Goal: Check status

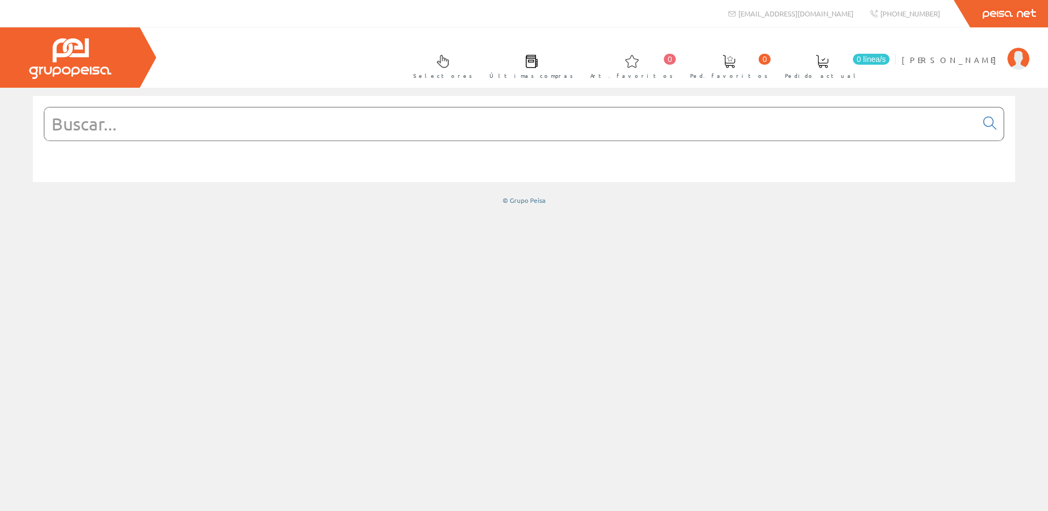
click at [207, 128] on input "text" at bounding box center [510, 123] width 932 height 33
drag, startPoint x: 118, startPoint y: 124, endPoint x: 49, endPoint y: 117, distance: 69.4
click at [49, 117] on input "text" at bounding box center [510, 123] width 932 height 33
click at [979, 56] on span "[PERSON_NAME]" at bounding box center [952, 59] width 100 height 11
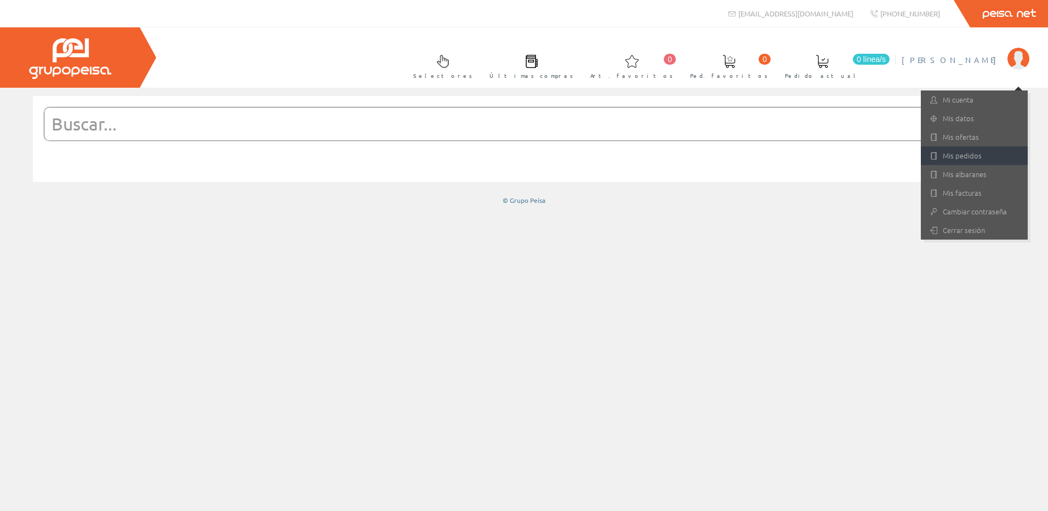
click at [962, 156] on link "Mis pedidos" at bounding box center [974, 155] width 107 height 19
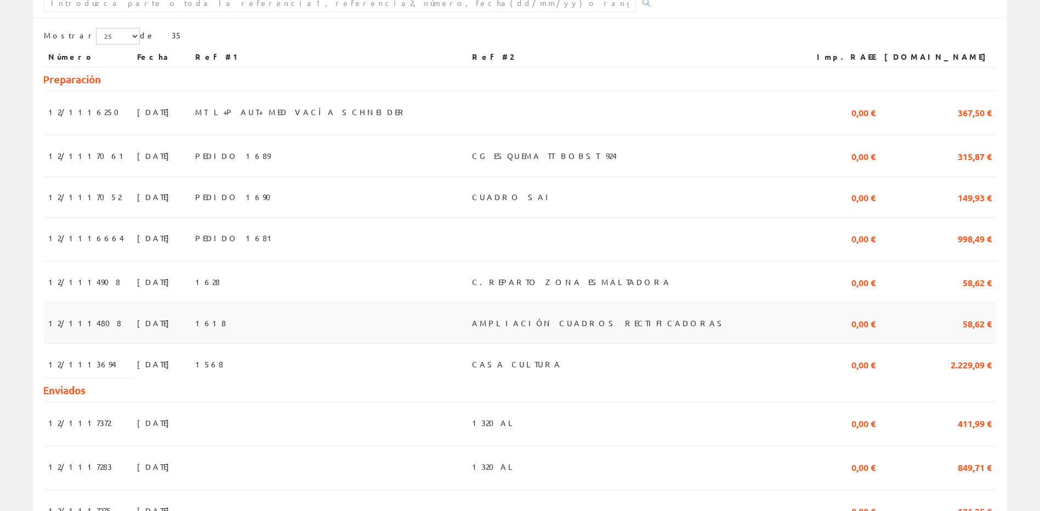
scroll to position [219, 0]
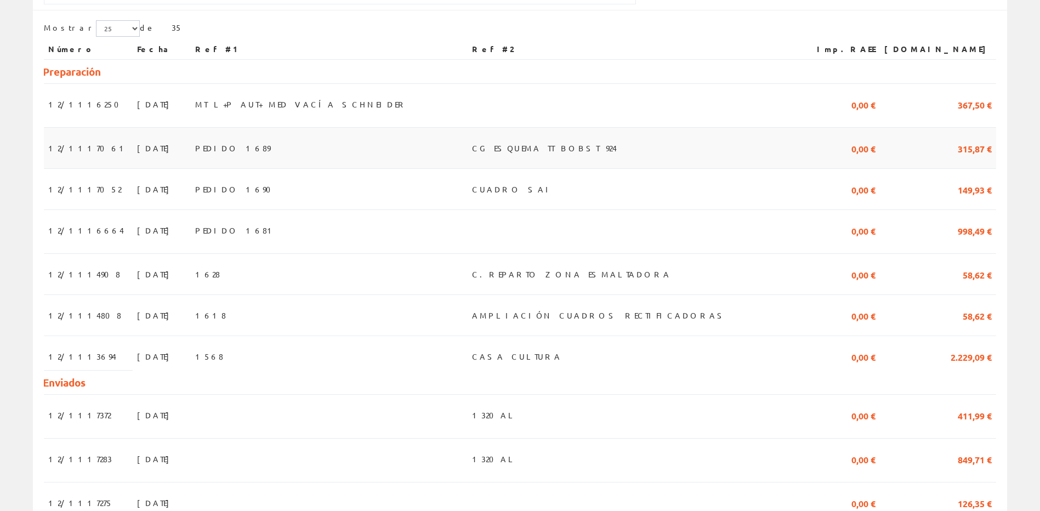
click at [366, 143] on td "PEDIDO 1689" at bounding box center [329, 148] width 276 height 41
click at [784, 156] on td "CG ESQUEMA TT BOBST 924" at bounding box center [633, 148] width 330 height 41
